Goal: Information Seeking & Learning: Learn about a topic

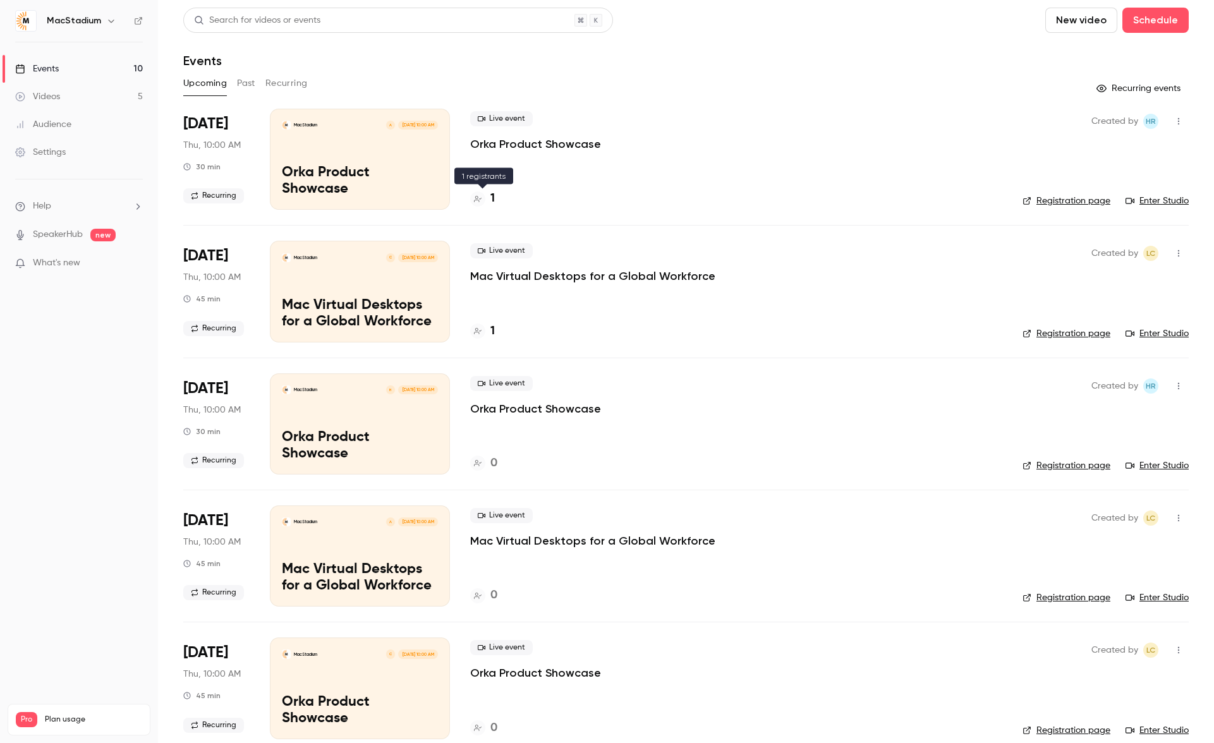
click at [490, 200] on h4 "1" at bounding box center [492, 198] width 4 height 17
click at [492, 334] on h4 "1" at bounding box center [492, 331] width 4 height 17
